Goal: Use online tool/utility: Utilize a website feature to perform a specific function

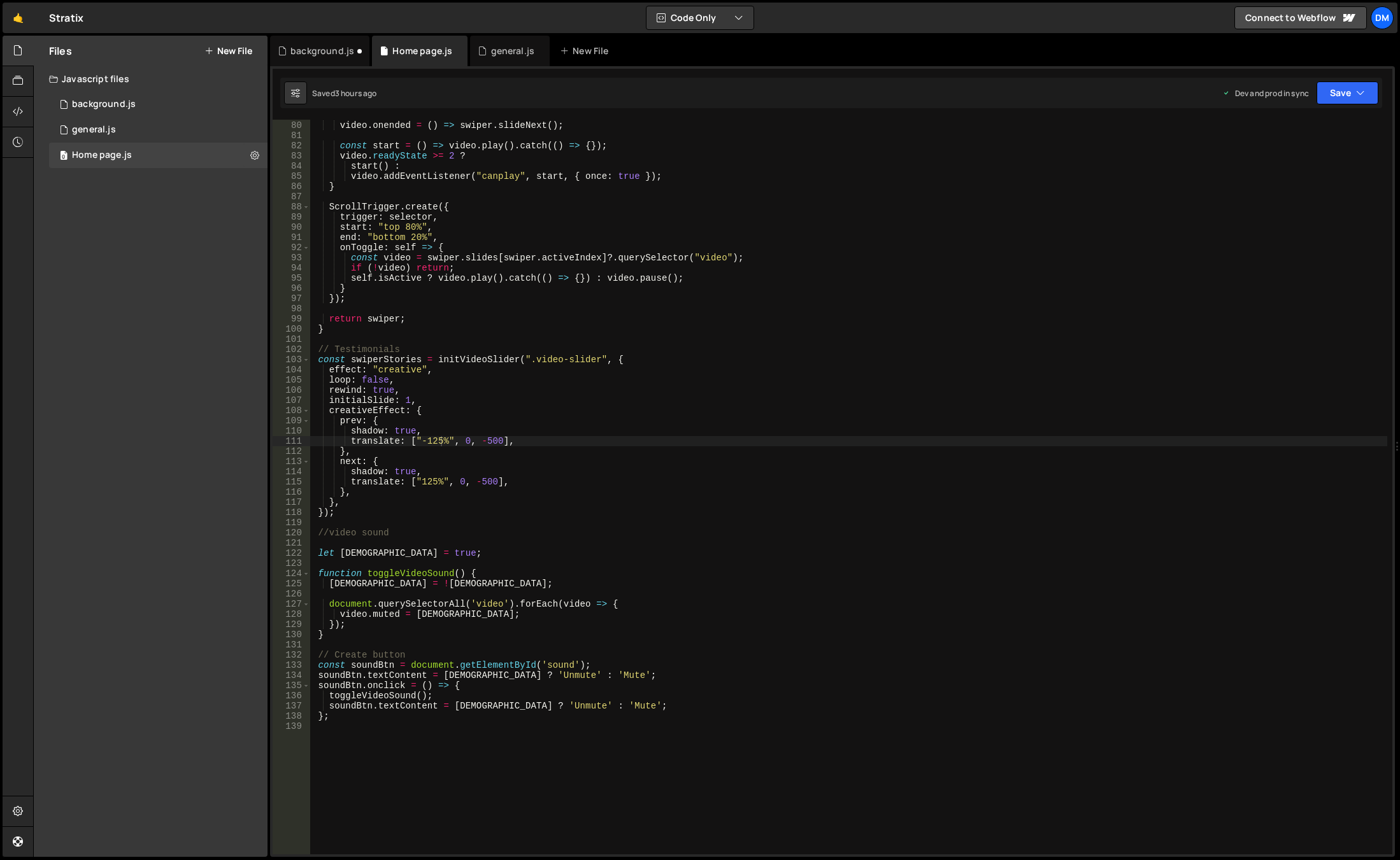
scroll to position [804, 0]
click at [610, 435] on div "video . onended = ( ) => swiper . slideNext ( ) ; const start = ( ) => video . …" at bounding box center [849, 488] width 1077 height 755
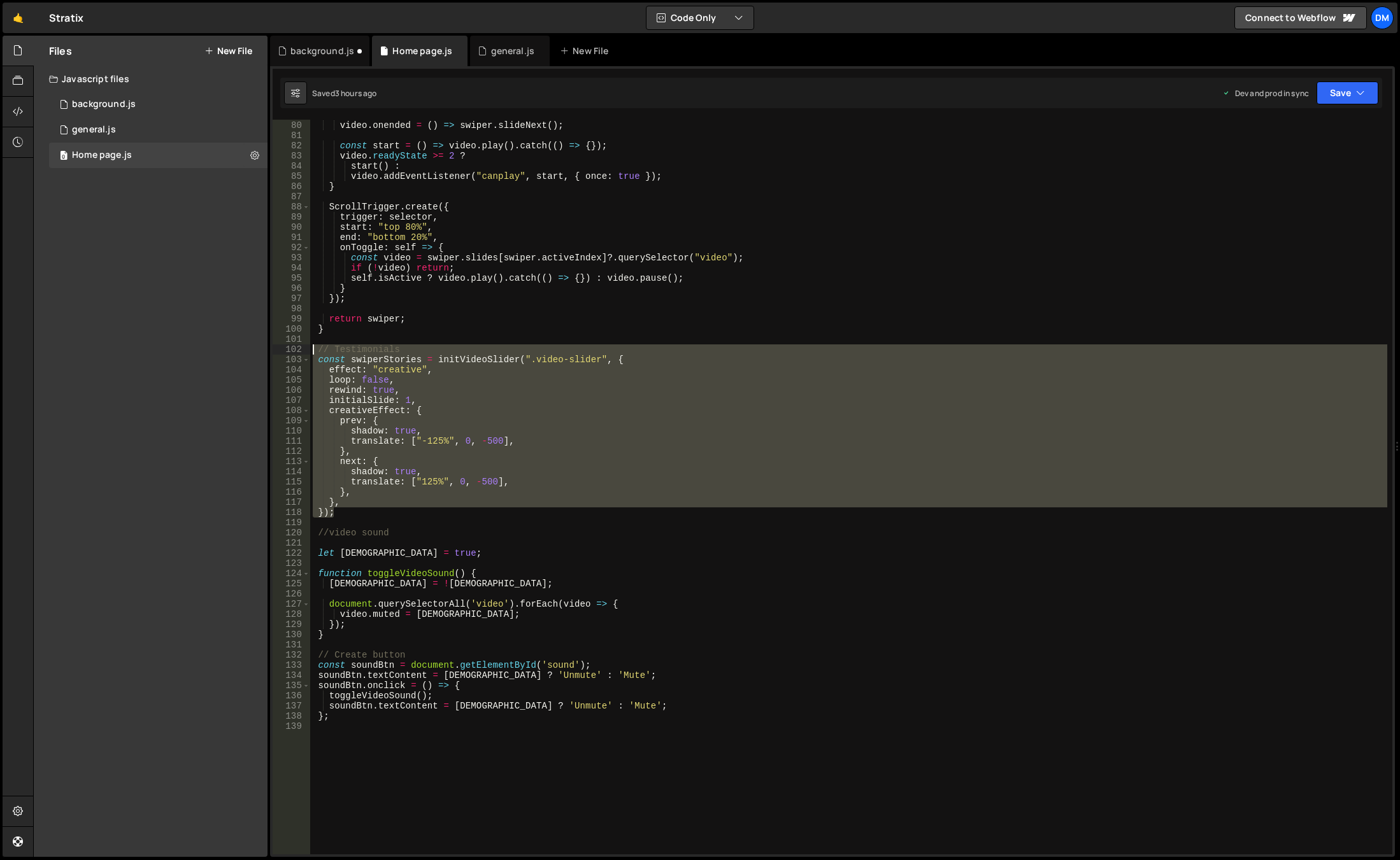
drag, startPoint x: 357, startPoint y: 515, endPoint x: 296, endPoint y: 349, distance: 176.9
click at [296, 349] on div "shadow: true, 79 80 81 82 83 84 85 86 87 88 89 90 91 92 93 94 95 96 97 98 99 10…" at bounding box center [832, 486] width 1120 height 734
click at [359, 512] on div "video . onended = ( ) => swiper . slideNext ( ) ; const start = ( ) => video . …" at bounding box center [849, 486] width 1077 height 734
type textarea "});"
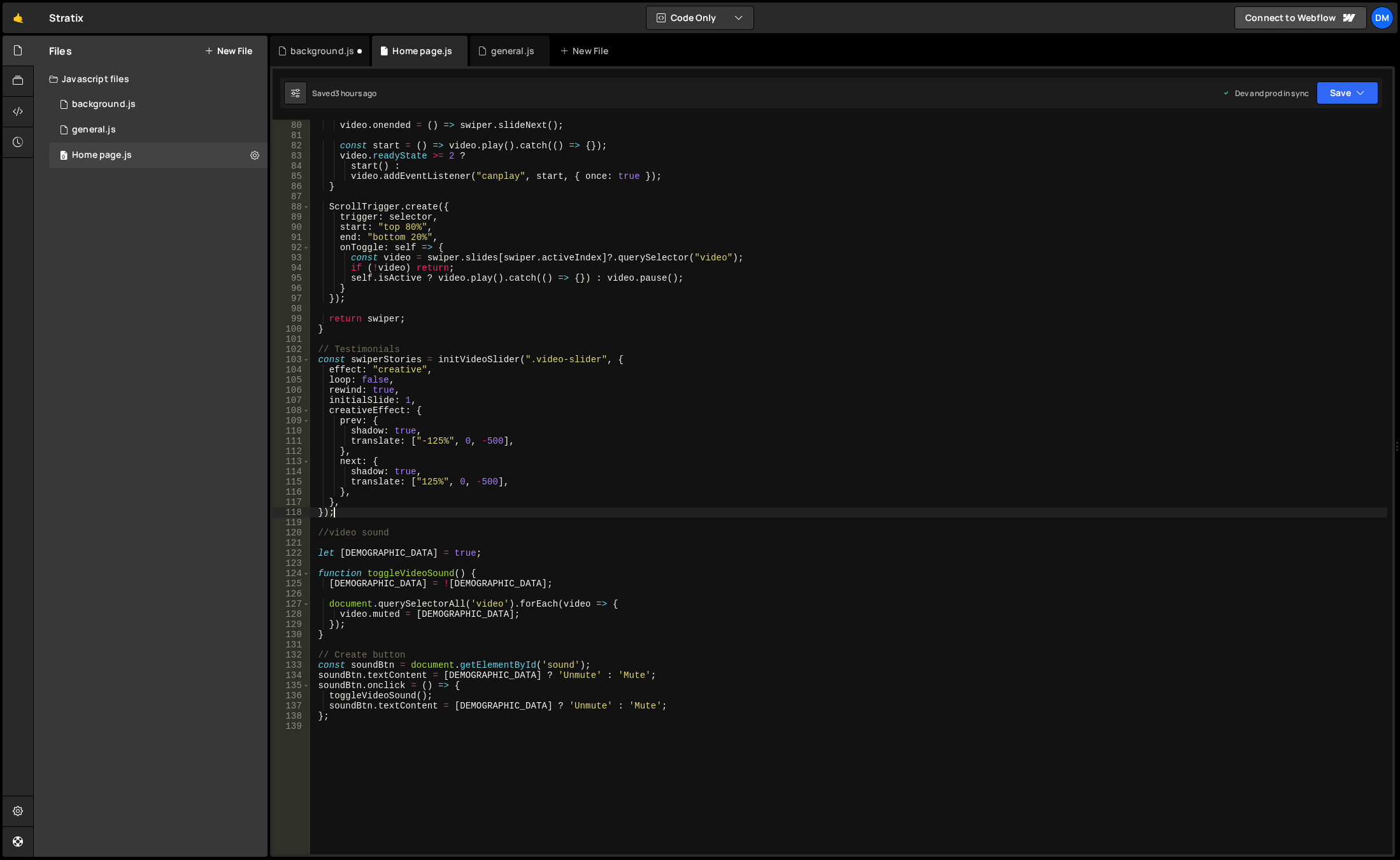
scroll to position [0, 0]
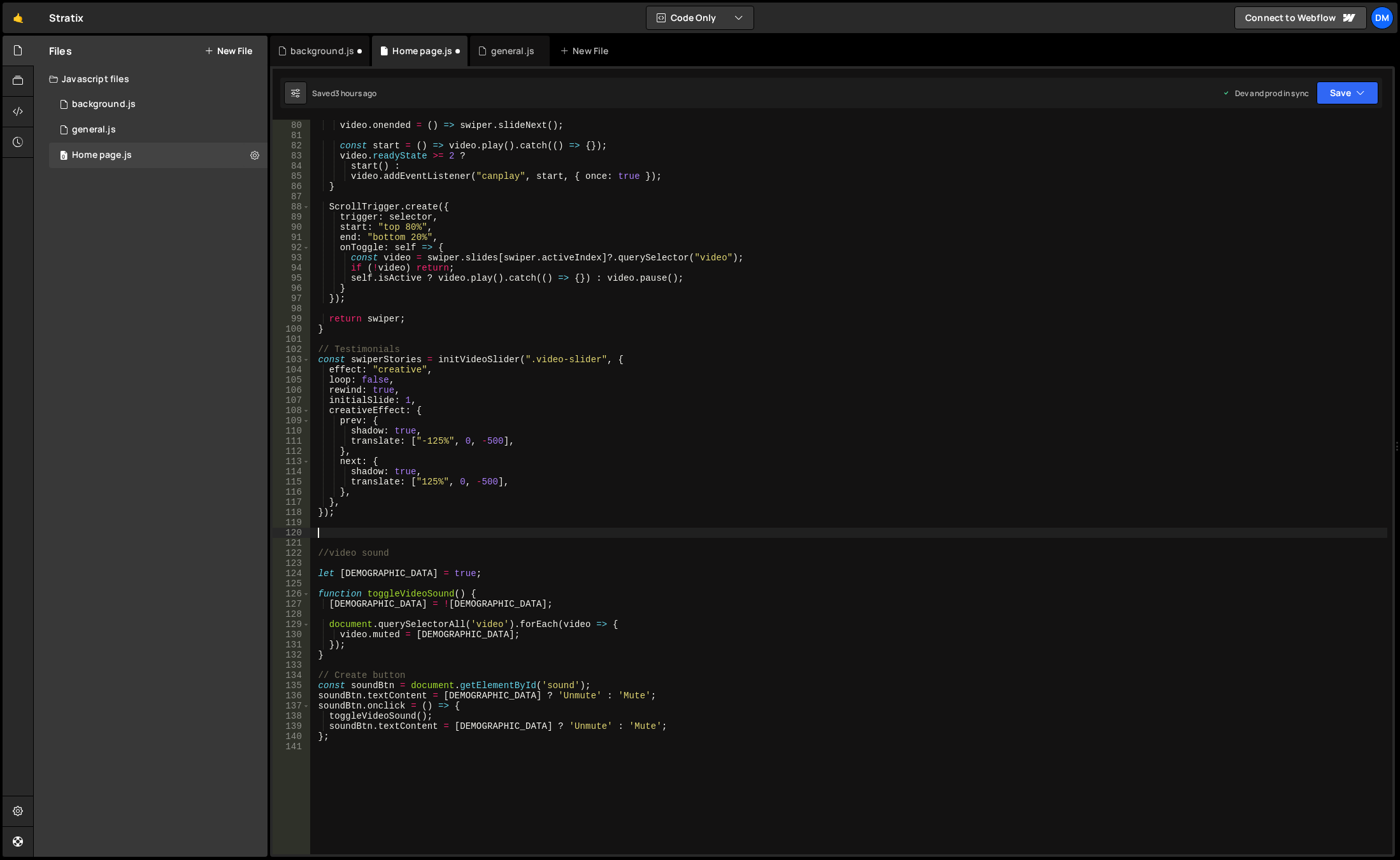
paste textarea "});"
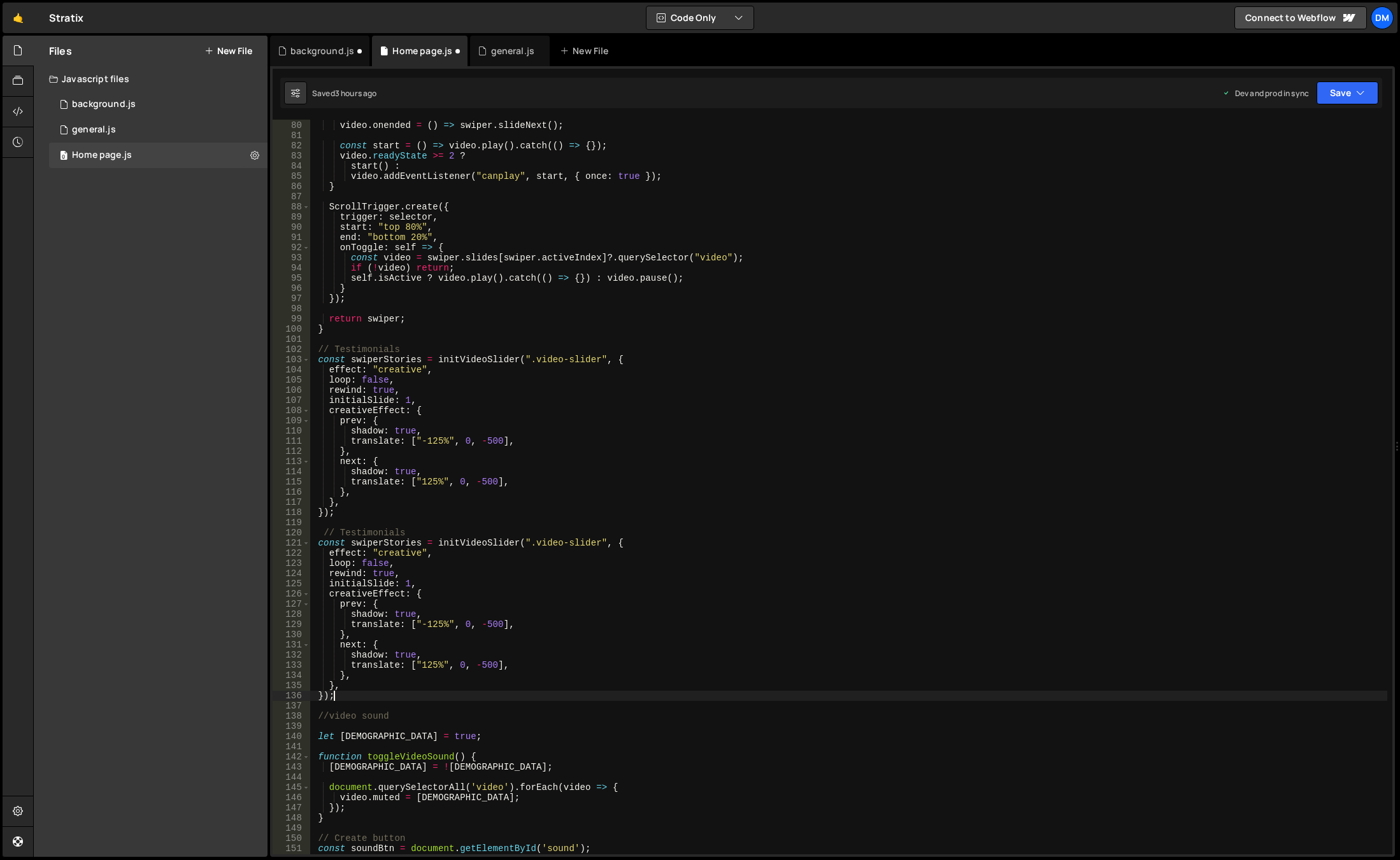
click at [357, 538] on div "video . onended = ( ) => swiper . slideNext ( ) ; const start = ( ) => video . …" at bounding box center [849, 488] width 1077 height 755
type textarea "// Team"
drag, startPoint x: 784, startPoint y: 525, endPoint x: 777, endPoint y: 527, distance: 7.3
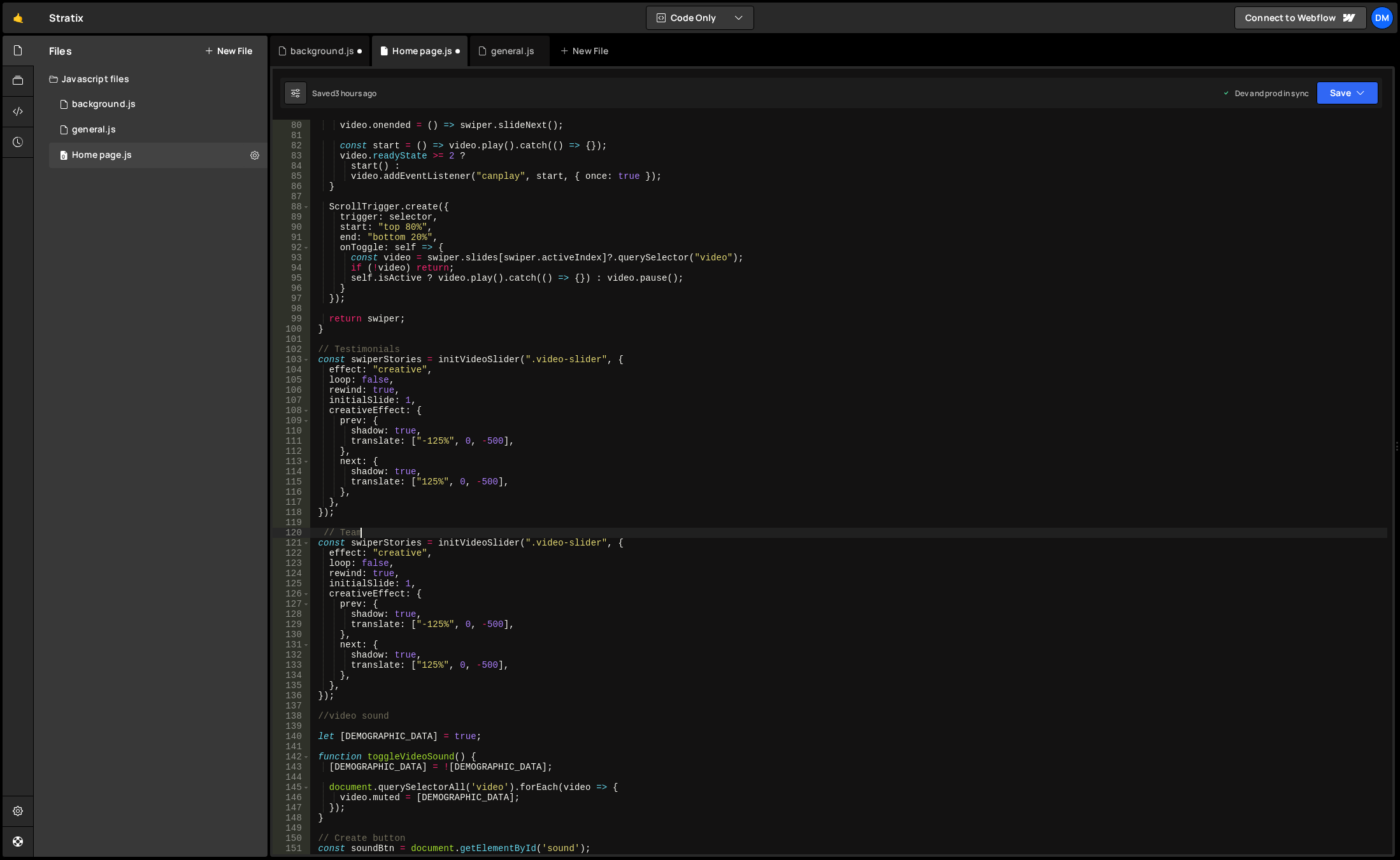
click at [784, 525] on div "video . onended = ( ) => swiper . slideNext ( ) ; const start = ( ) => video . …" at bounding box center [849, 488] width 1077 height 755
drag, startPoint x: 532, startPoint y: 542, endPoint x: 593, endPoint y: 544, distance: 61.0
click at [593, 544] on div "video . onended = ( ) => swiper . slideNext ( ) ; const start = ( ) => video . …" at bounding box center [849, 488] width 1077 height 755
paste textarea "team"
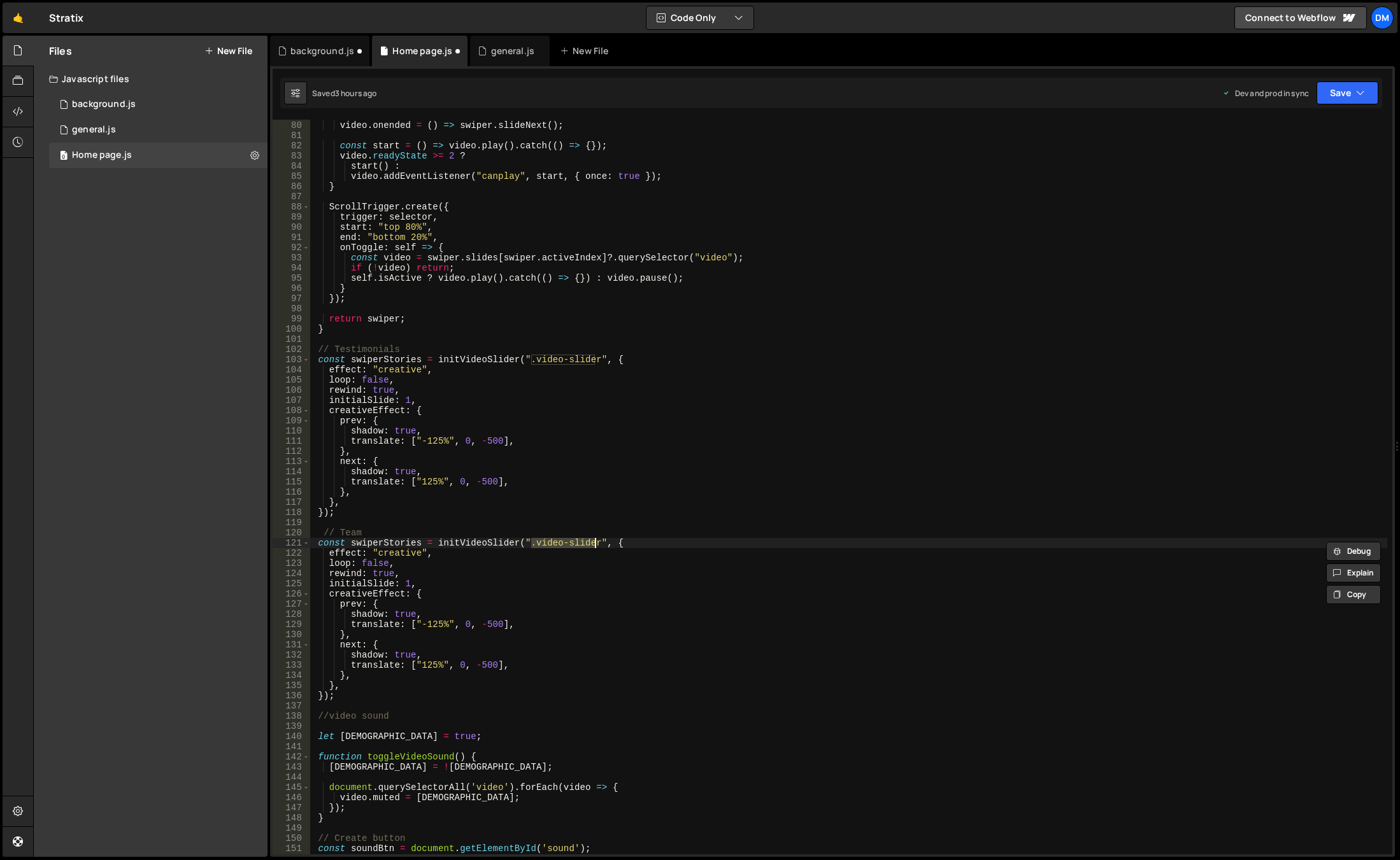
type textarea "const swiperStories = initVideoSlider(".team-slider", {"
click at [565, 705] on div "video . onended = ( ) => swiper . slideNext ( ) ; const start = ( ) => video . …" at bounding box center [849, 488] width 1077 height 755
click at [1339, 95] on button "Save" at bounding box center [1347, 93] width 62 height 23
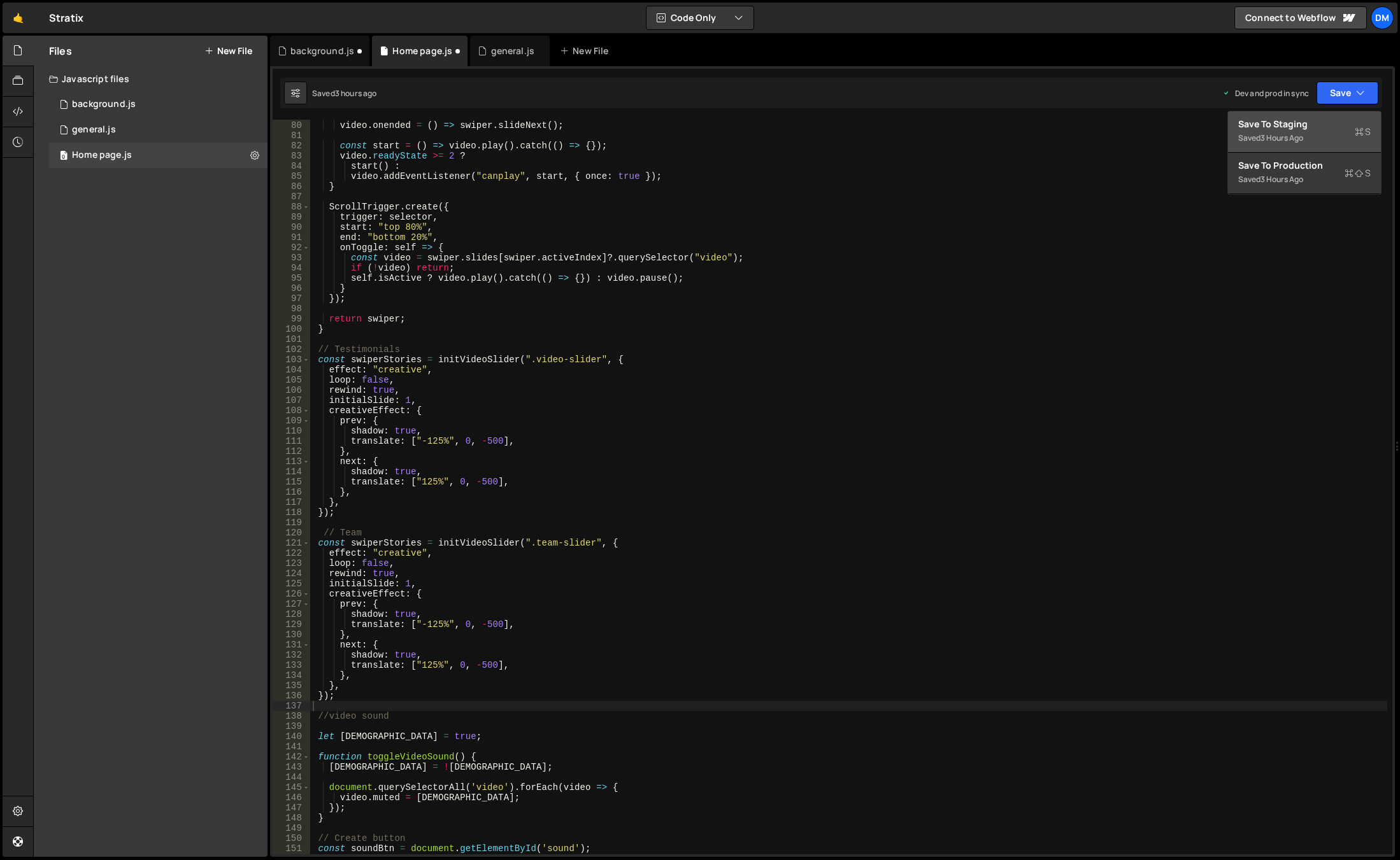
click at [1326, 131] on div "Saved 3 hours ago" at bounding box center [1304, 138] width 132 height 15
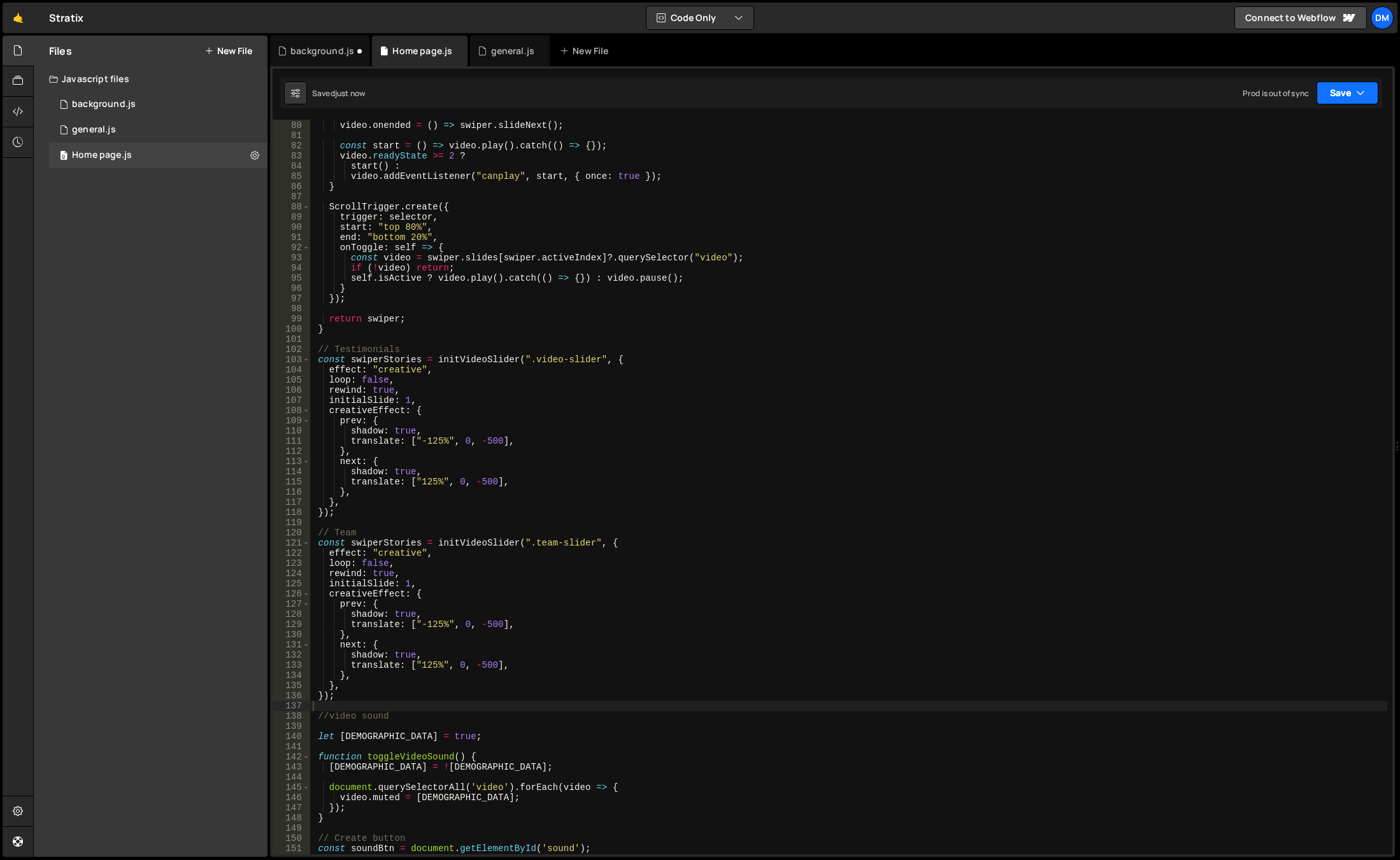
drag, startPoint x: 1353, startPoint y: 93, endPoint x: 1343, endPoint y: 108, distance: 18.0
click at [1353, 93] on button "Save" at bounding box center [1347, 93] width 62 height 23
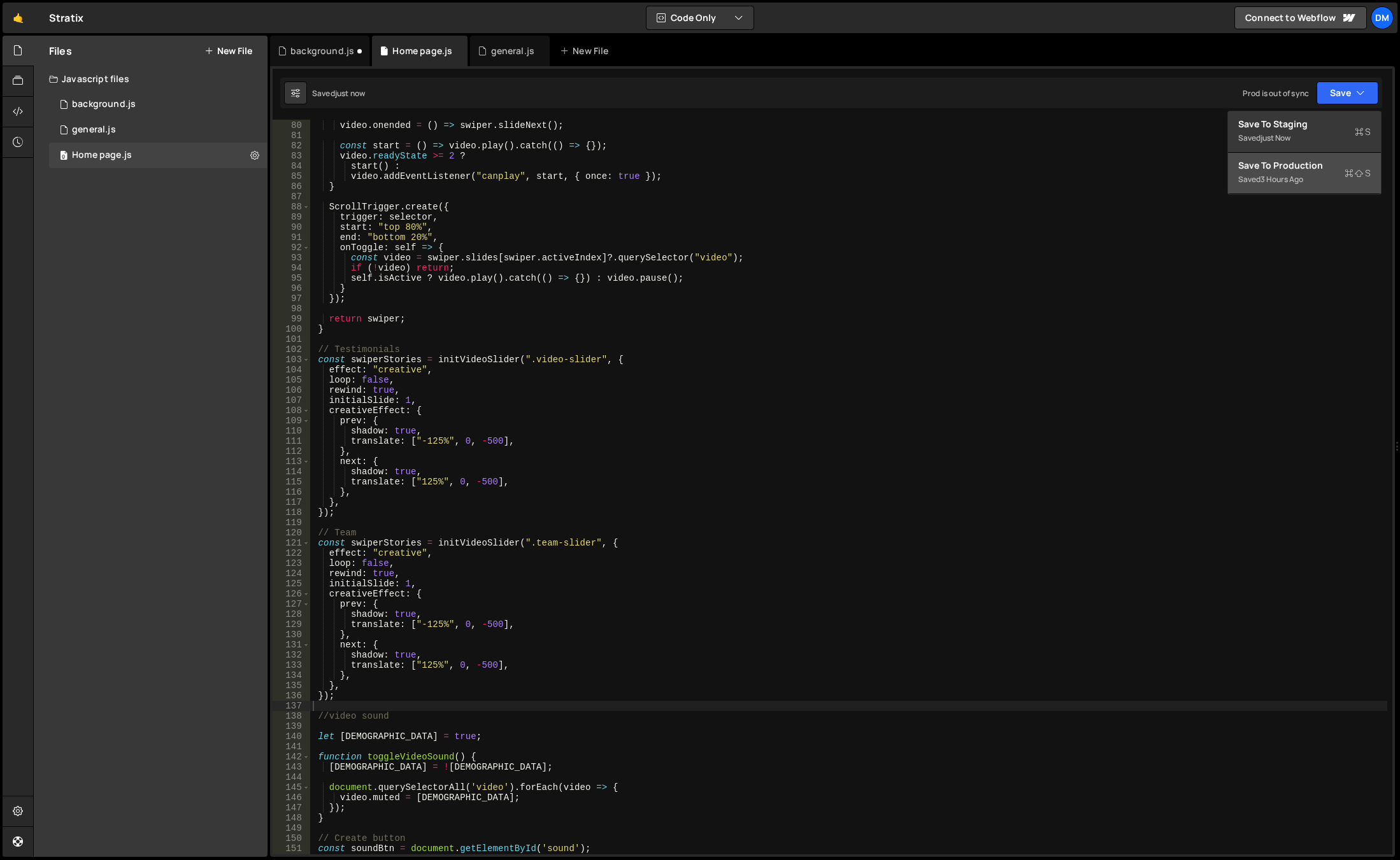
click at [1309, 176] on div "Saved 3 hours ago" at bounding box center [1304, 179] width 132 height 15
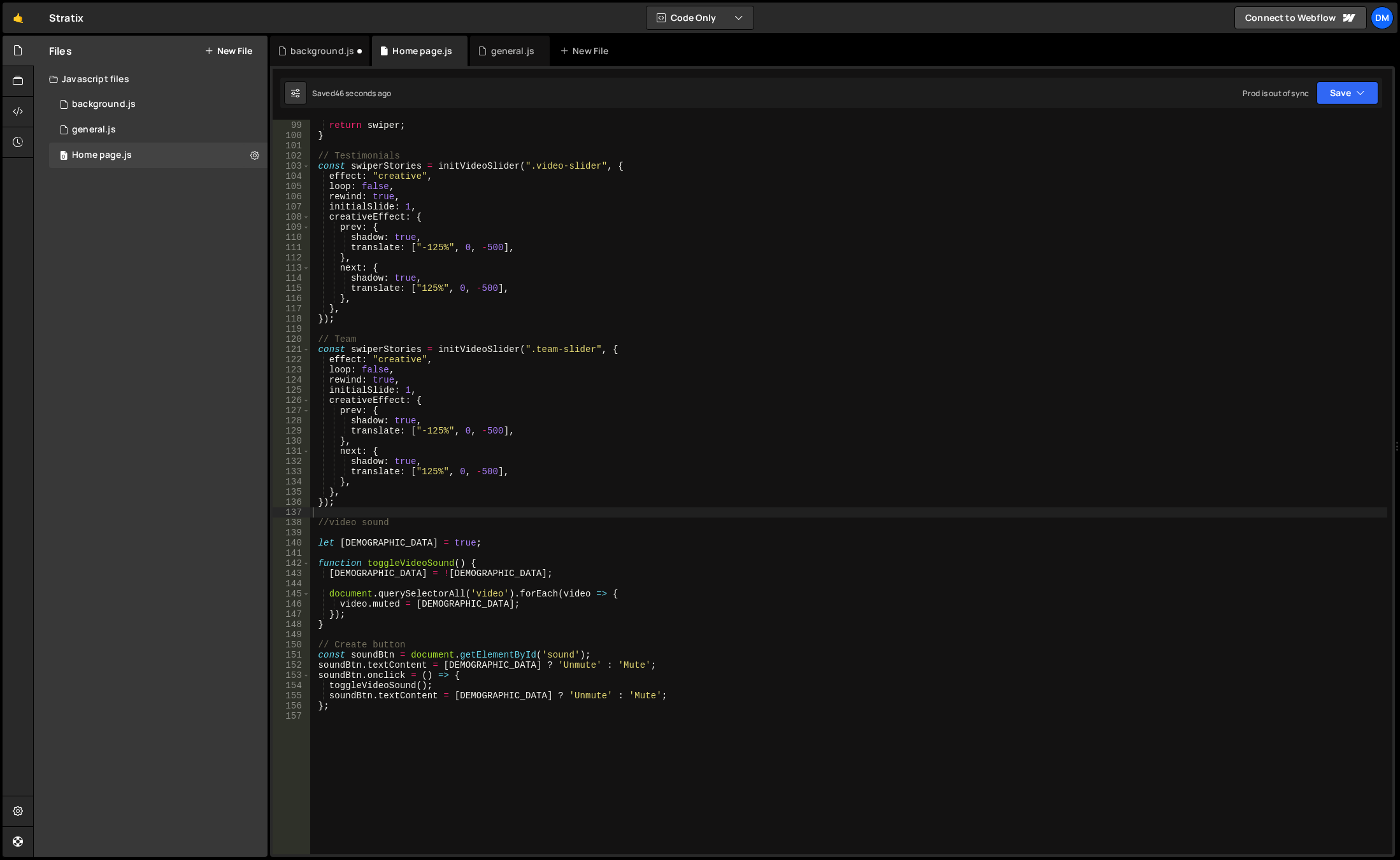
scroll to position [921, 0]
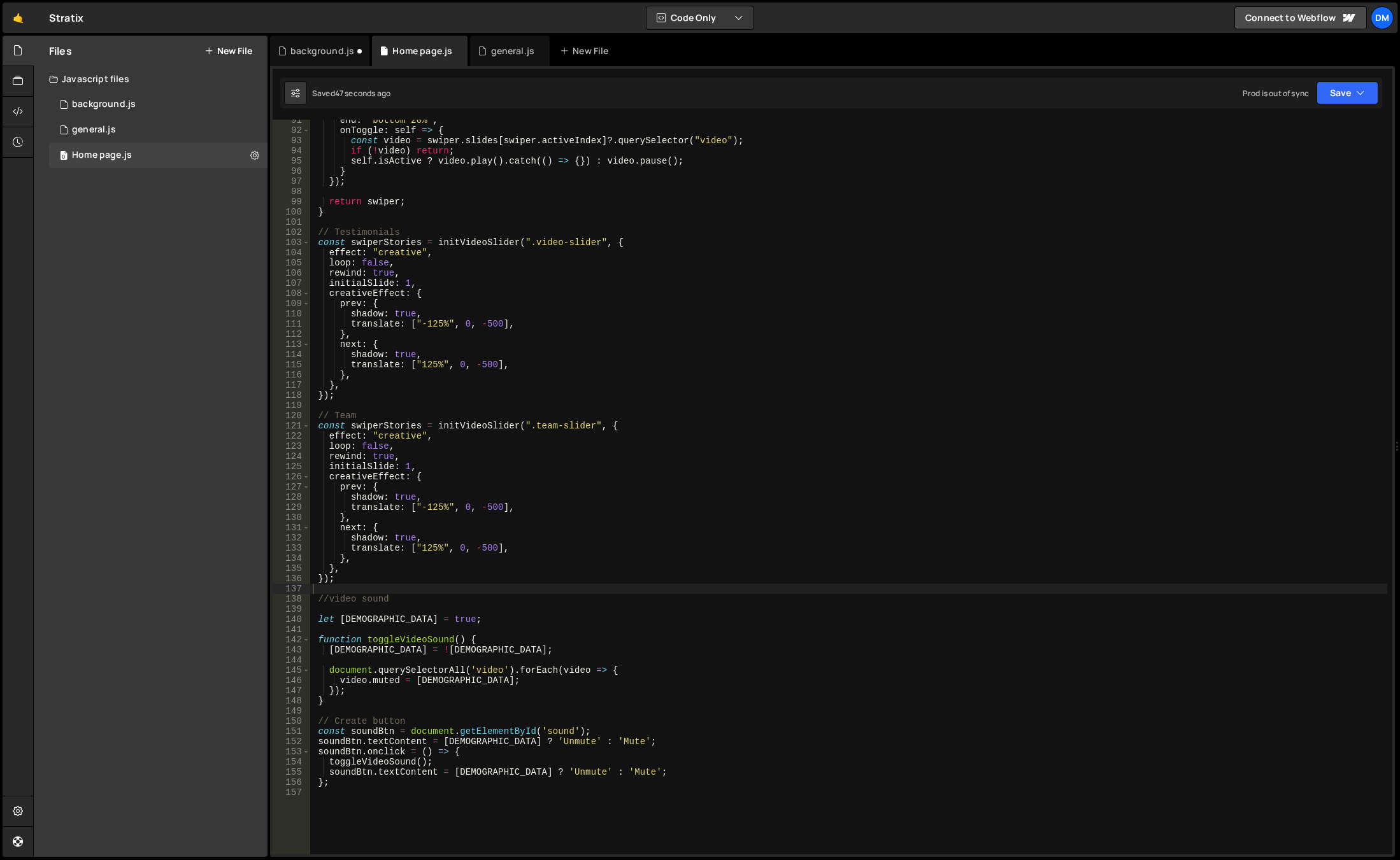
click at [370, 423] on div "end : "bottom 20%" , onToggle : self => { const video = swiper . slides [ swipe…" at bounding box center [849, 492] width 1077 height 755
click at [678, 465] on div "end : "bottom 20%" , onToggle : self => { const video = swiper . slides [ swipe…" at bounding box center [849, 492] width 1077 height 755
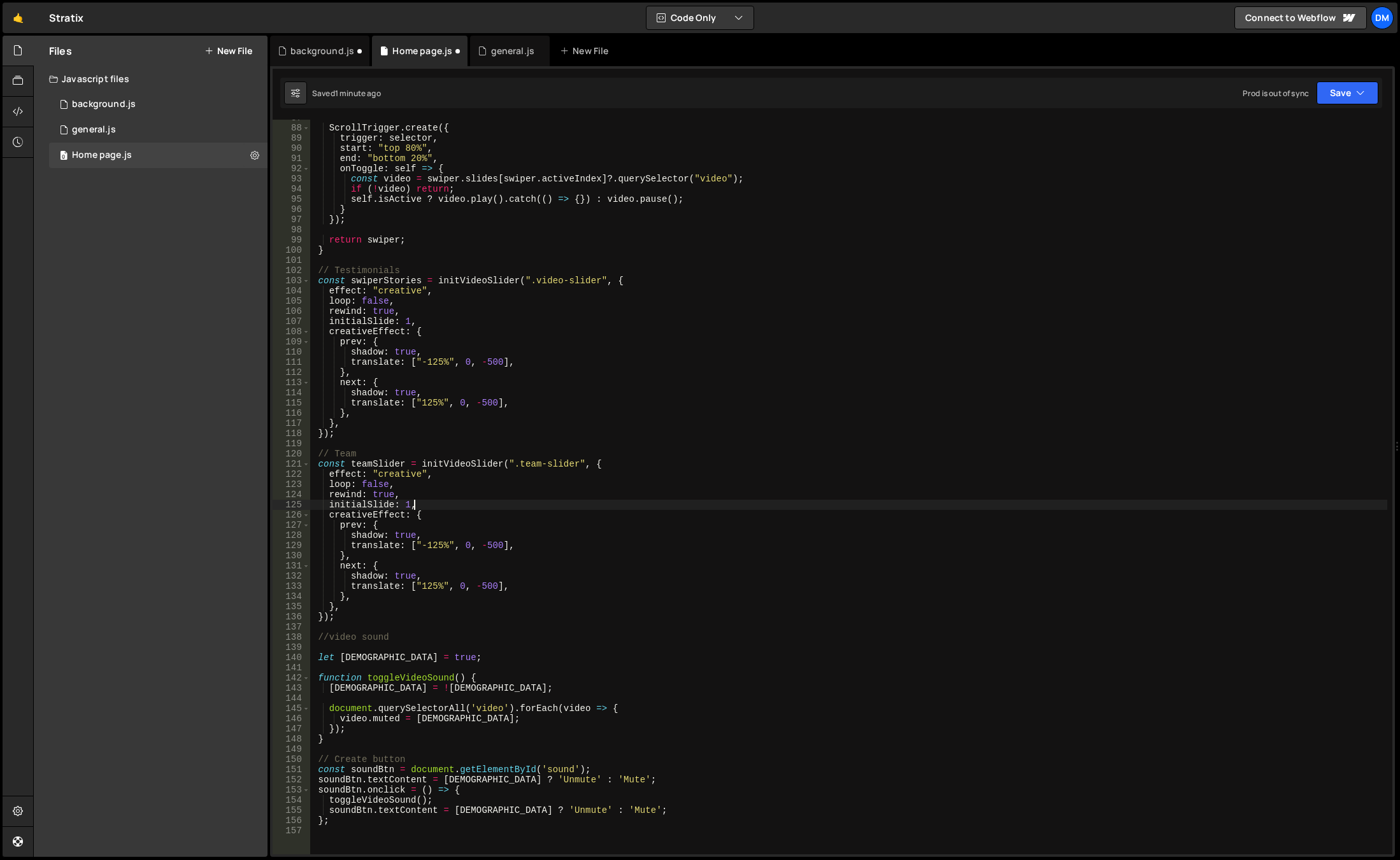
scroll to position [883, 0]
type textarea "initialSlide: 1,"
click at [1362, 96] on button "Save" at bounding box center [1347, 93] width 62 height 23
click at [1311, 134] on div "Saved 1 minute ago" at bounding box center [1304, 138] width 132 height 15
click at [1349, 93] on button "Save" at bounding box center [1347, 93] width 62 height 23
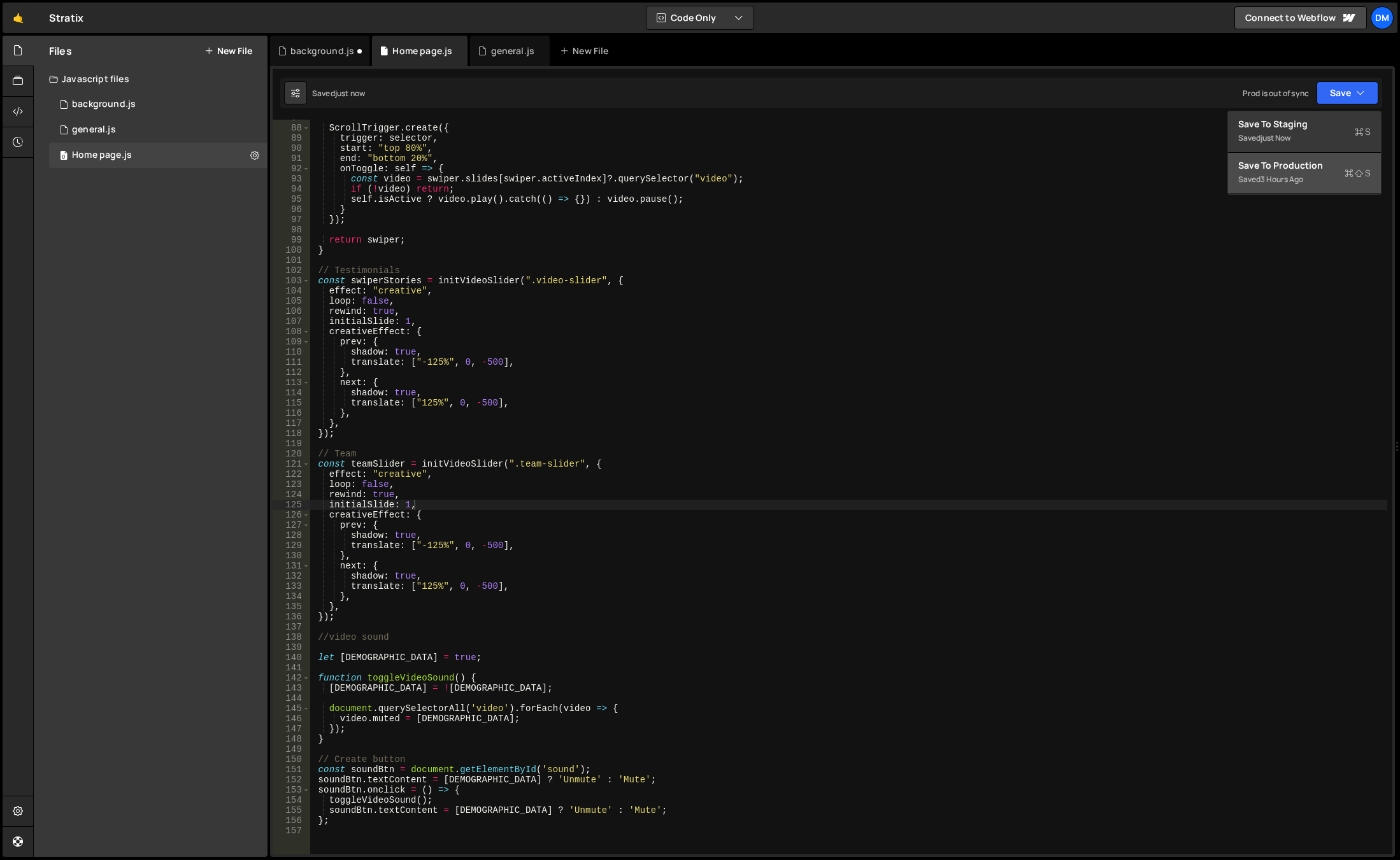
click at [1312, 165] on div "Save to Production S" at bounding box center [1304, 165] width 132 height 13
